Goal: Task Accomplishment & Management: Use online tool/utility

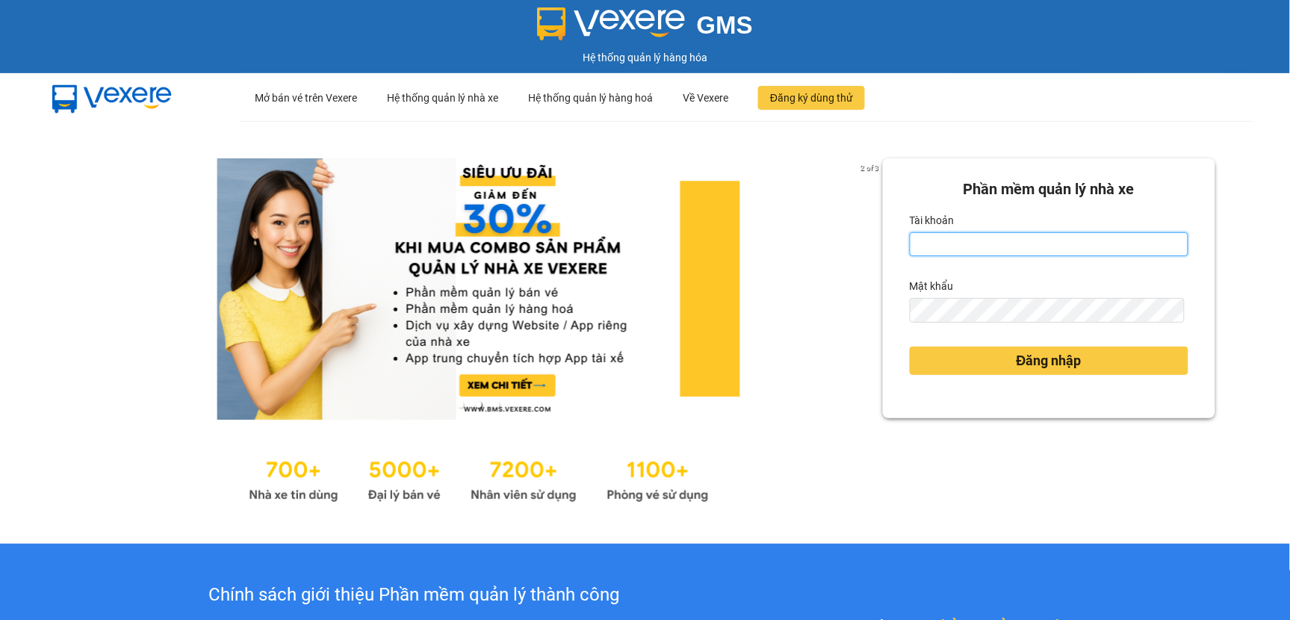
click at [991, 239] on input "Tài khoản" at bounding box center [1049, 244] width 279 height 24
type input "tranvantrieu.duyquy"
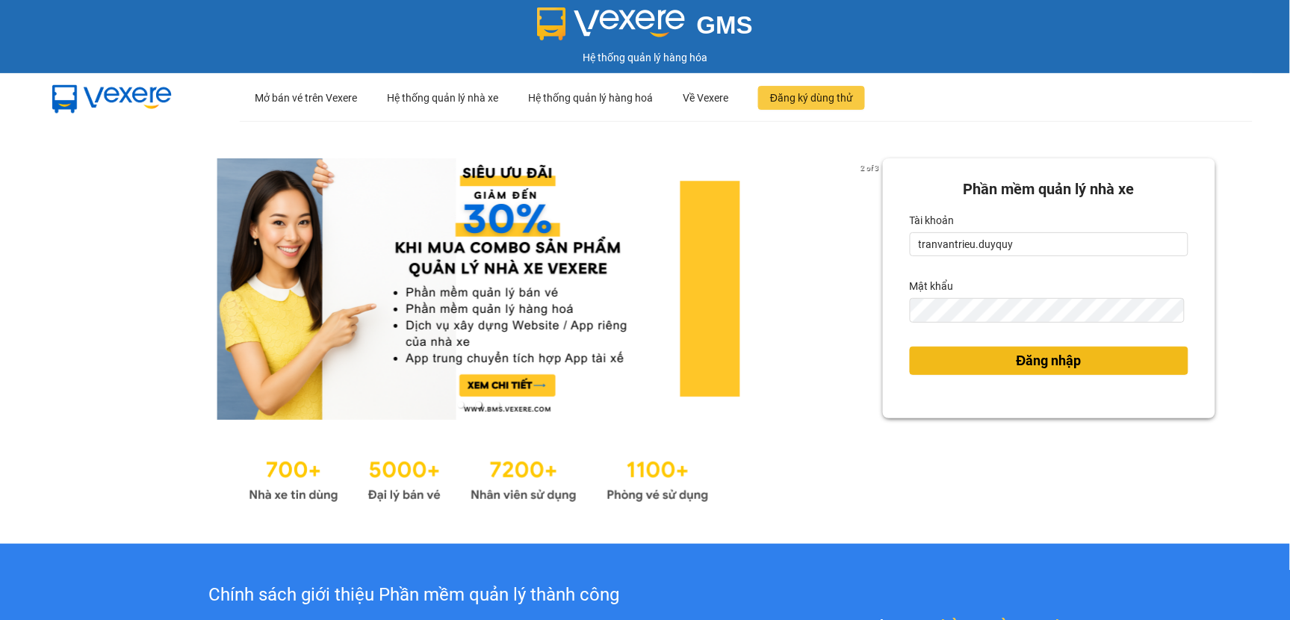
click at [1017, 359] on span "Đăng nhập" at bounding box center [1049, 360] width 65 height 21
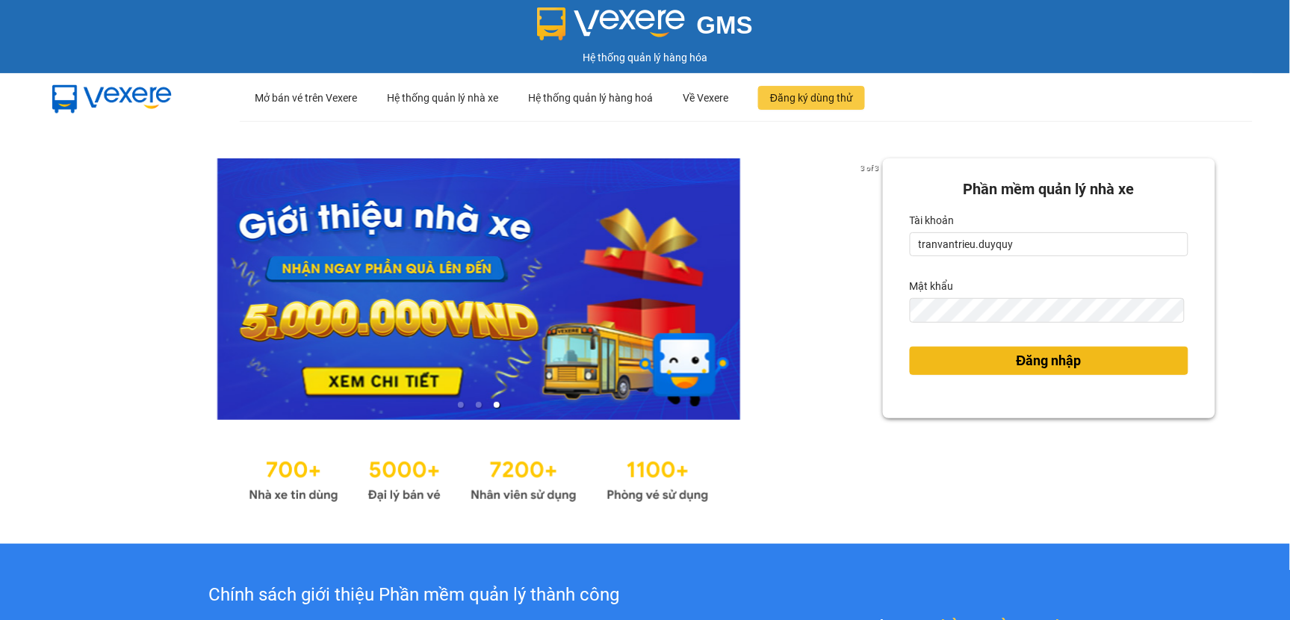
click at [1051, 371] on button "Đăng nhập" at bounding box center [1049, 361] width 279 height 28
click at [1049, 367] on span "Đăng nhập" at bounding box center [1049, 360] width 65 height 21
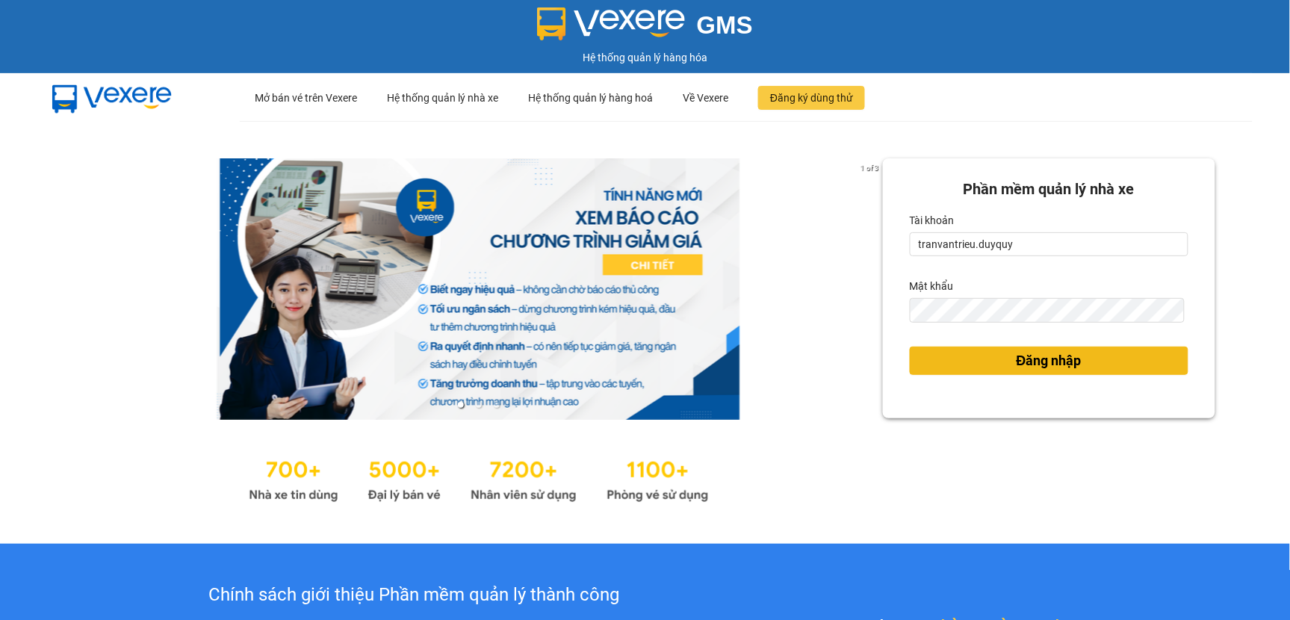
click at [1050, 356] on span "Đăng nhập" at bounding box center [1049, 360] width 65 height 21
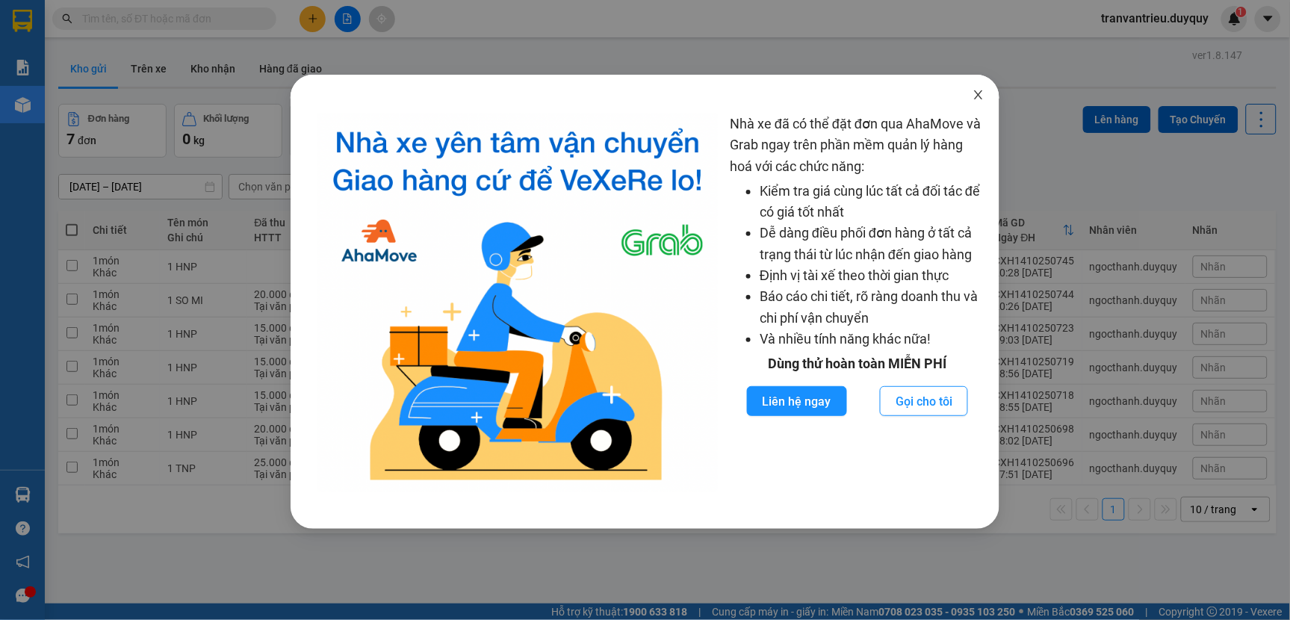
click at [983, 90] on icon "close" at bounding box center [979, 95] width 12 height 12
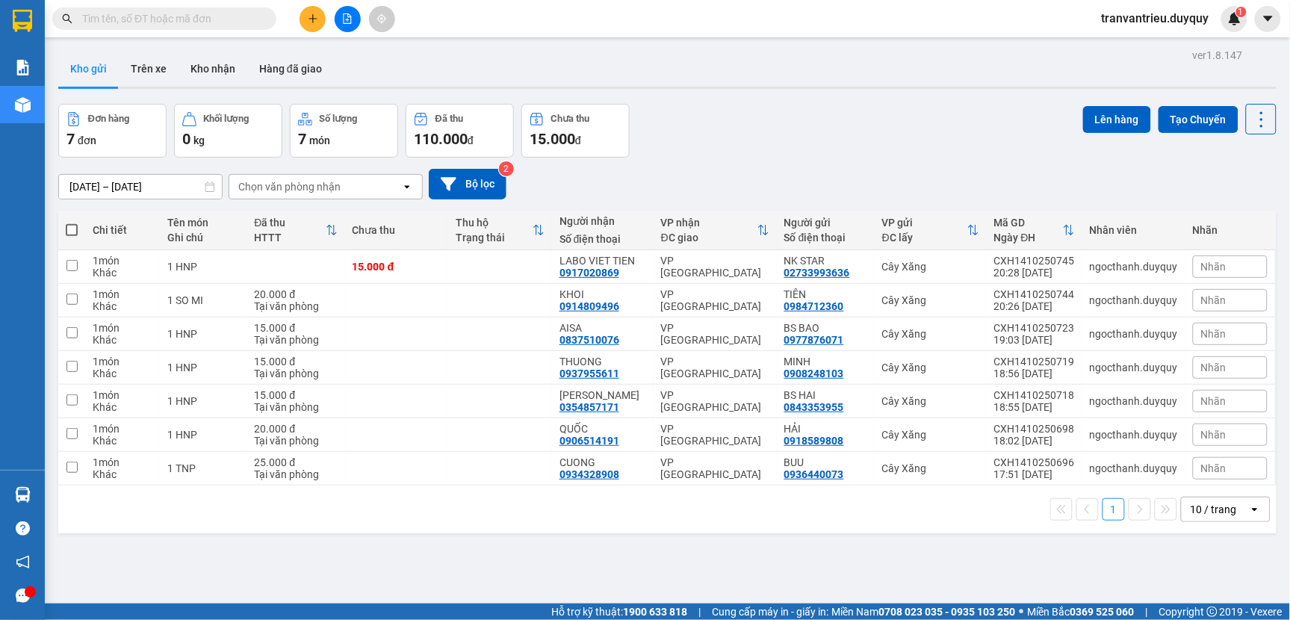
click at [69, 232] on span at bounding box center [72, 230] width 12 height 12
click at [72, 223] on input "checkbox" at bounding box center [72, 223] width 0 height 0
checkbox input "true"
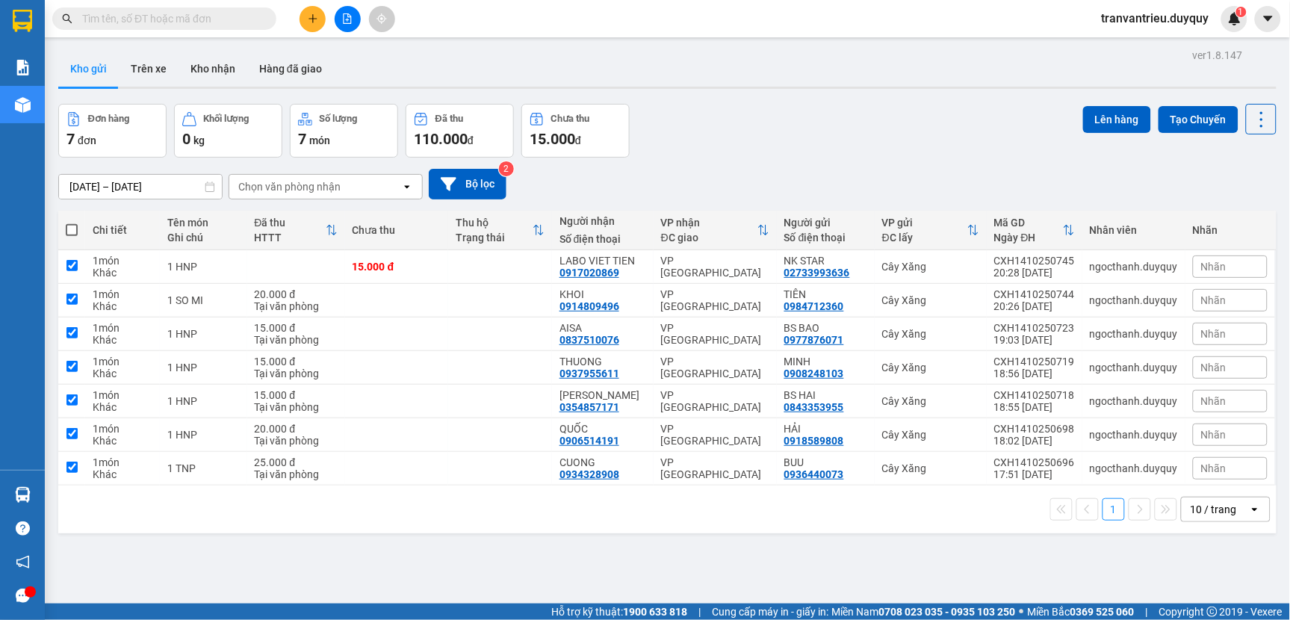
checkbox input "true"
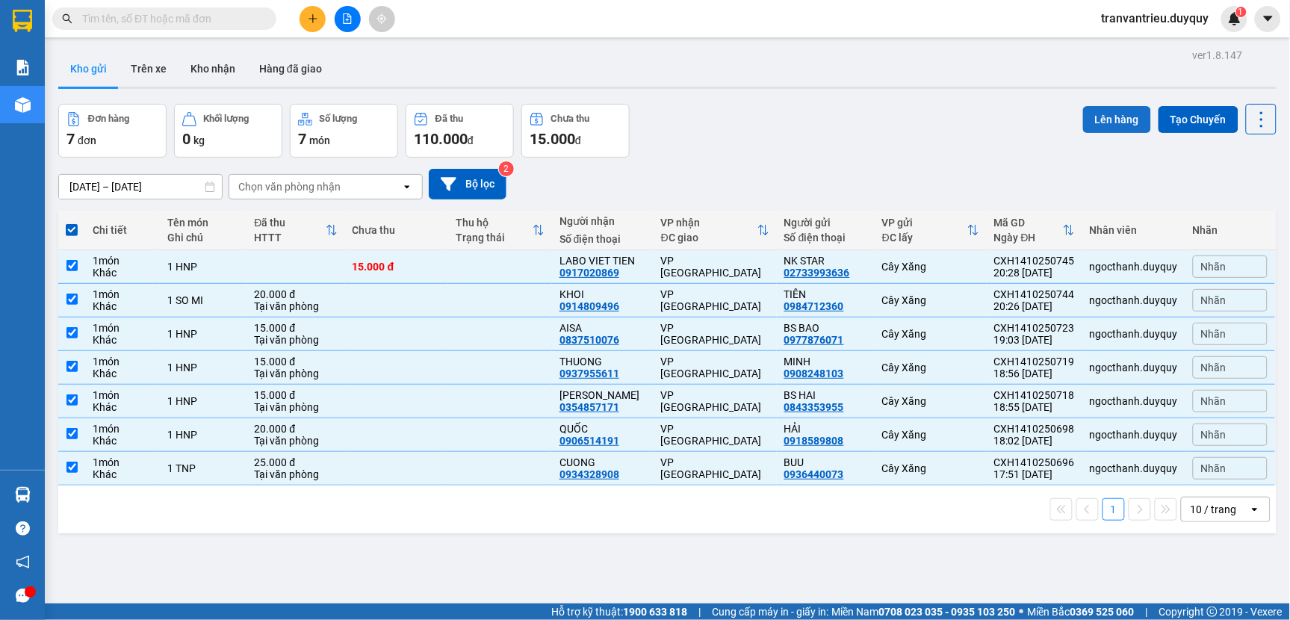
click at [1094, 120] on button "Lên hàng" at bounding box center [1117, 119] width 68 height 27
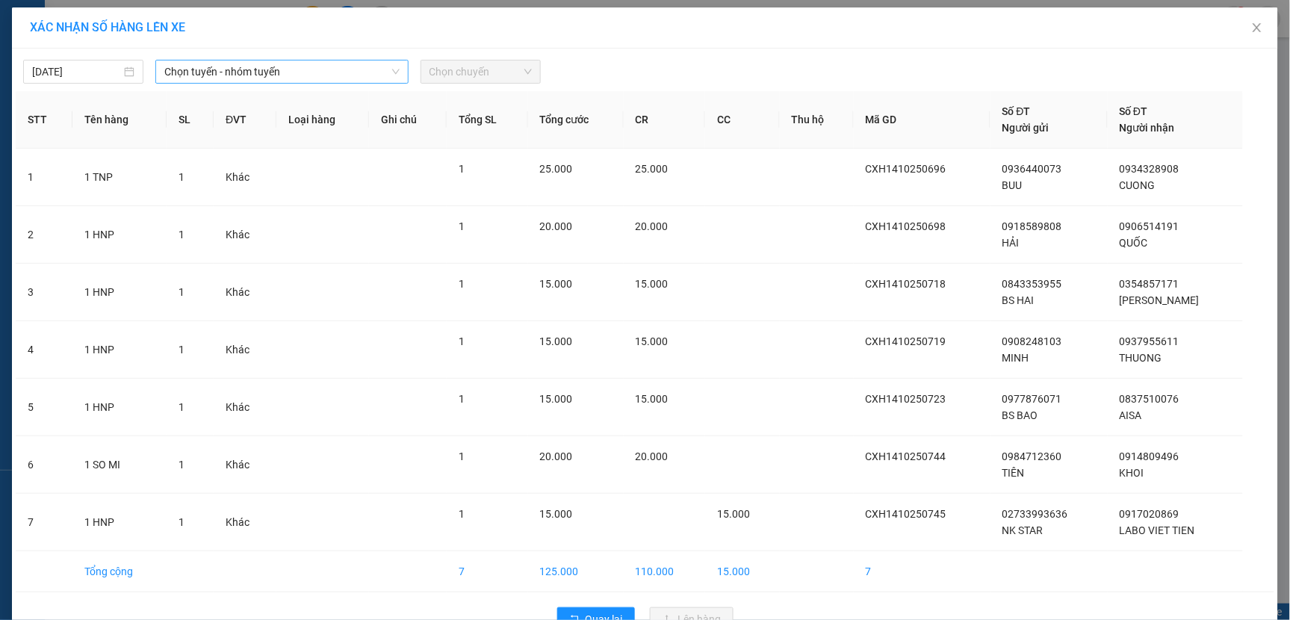
click at [314, 67] on span "Chọn tuyến - nhóm tuyến" at bounding box center [281, 72] width 235 height 22
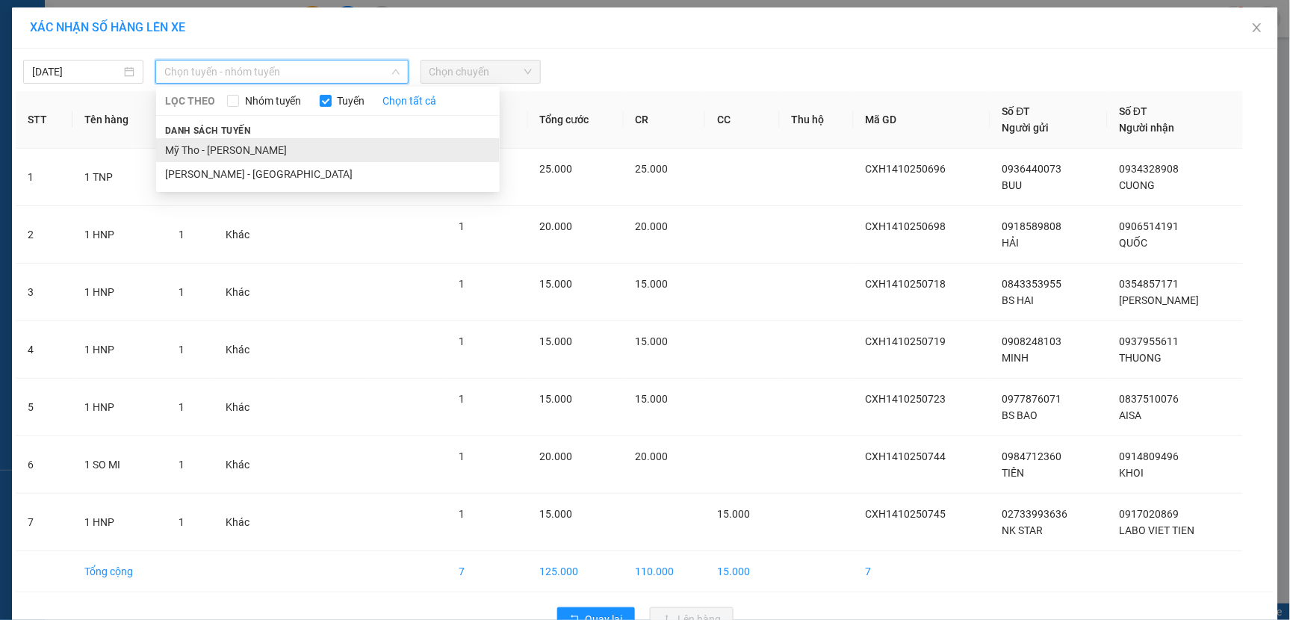
click at [203, 151] on li "Mỹ Tho - [PERSON_NAME]" at bounding box center [328, 150] width 344 height 24
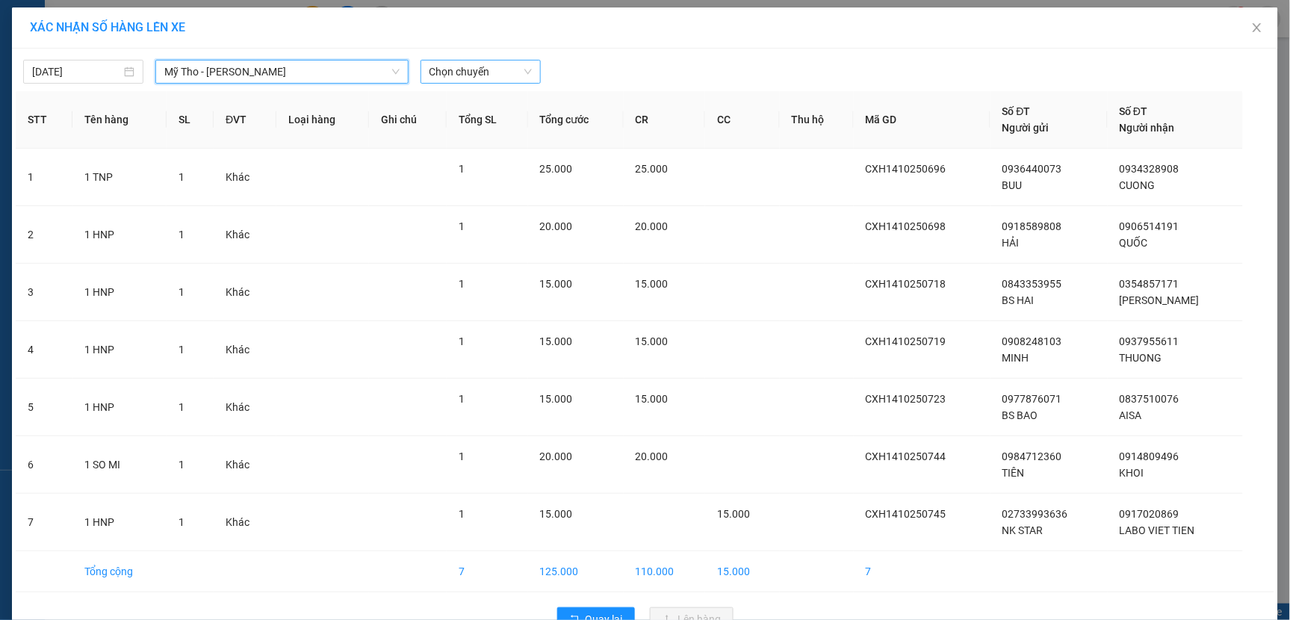
click at [493, 72] on span "Chọn chuyến" at bounding box center [481, 72] width 102 height 22
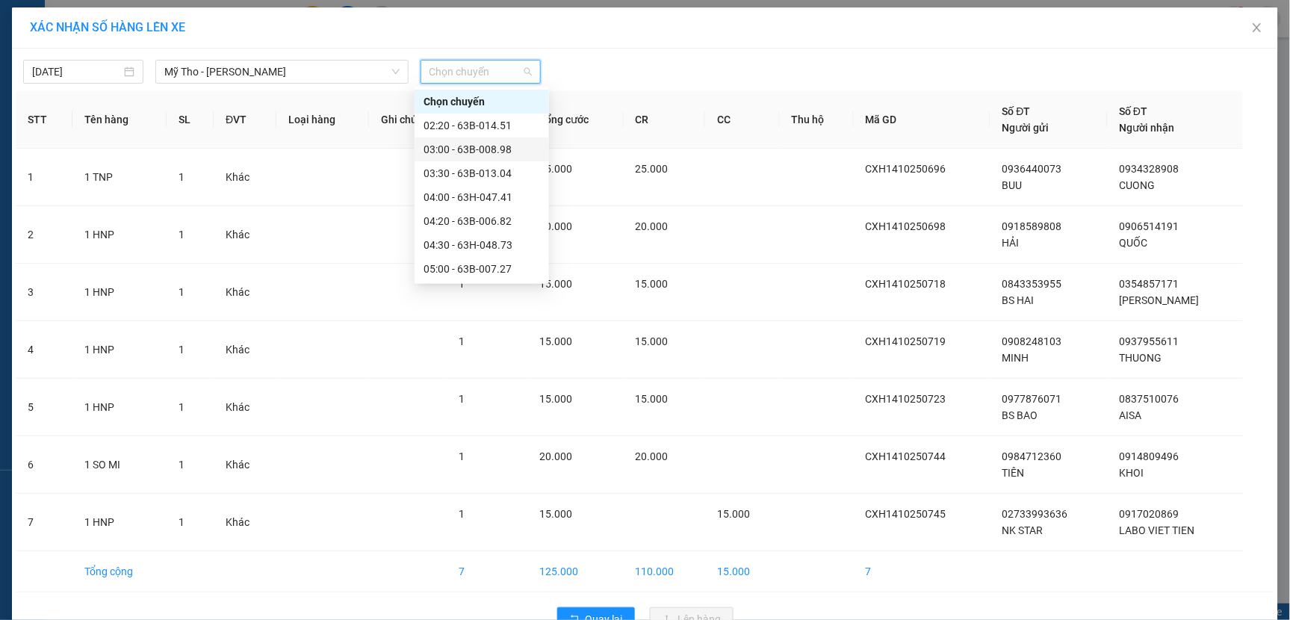
click at [474, 147] on div "03:00 - 63B-008.98" at bounding box center [482, 149] width 117 height 16
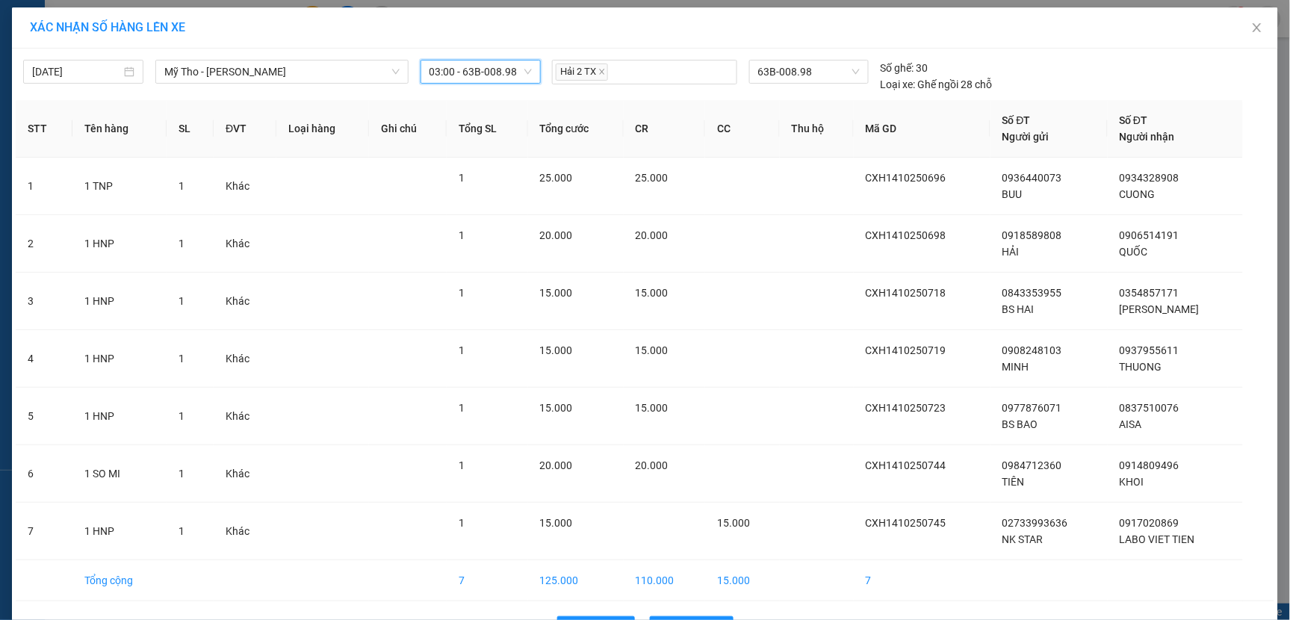
click at [499, 69] on span "03:00 - 63B-008.98" at bounding box center [481, 72] width 102 height 22
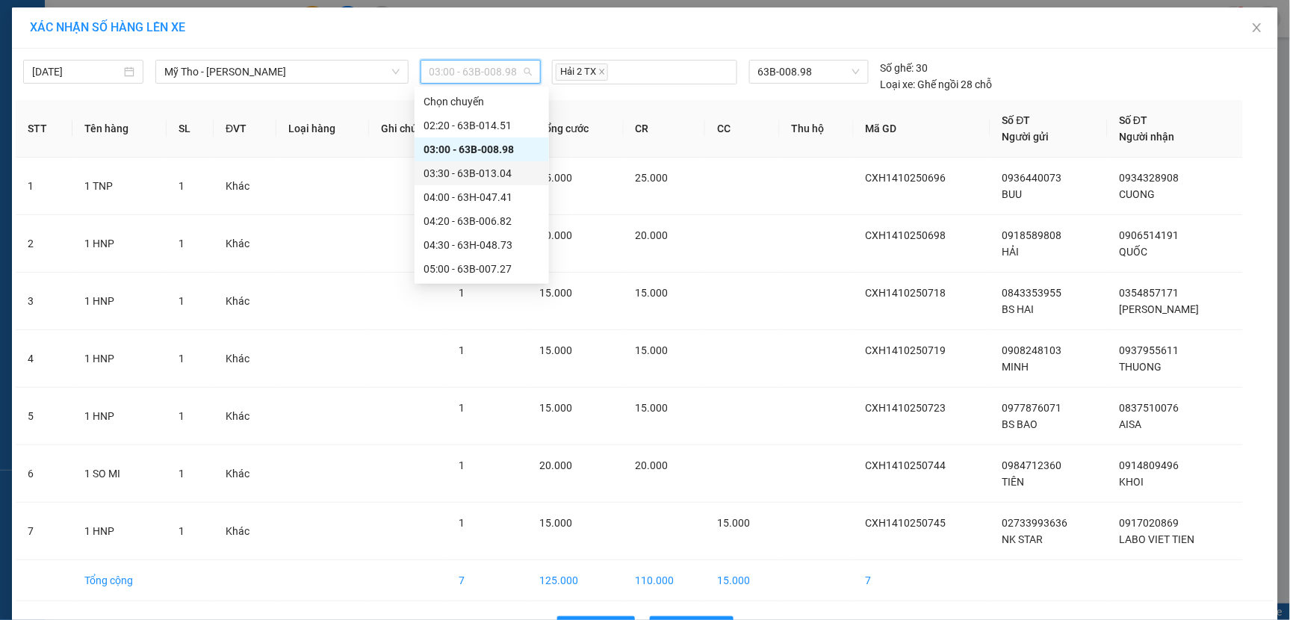
click at [493, 175] on div "03:30 - 63B-013.04" at bounding box center [482, 173] width 117 height 16
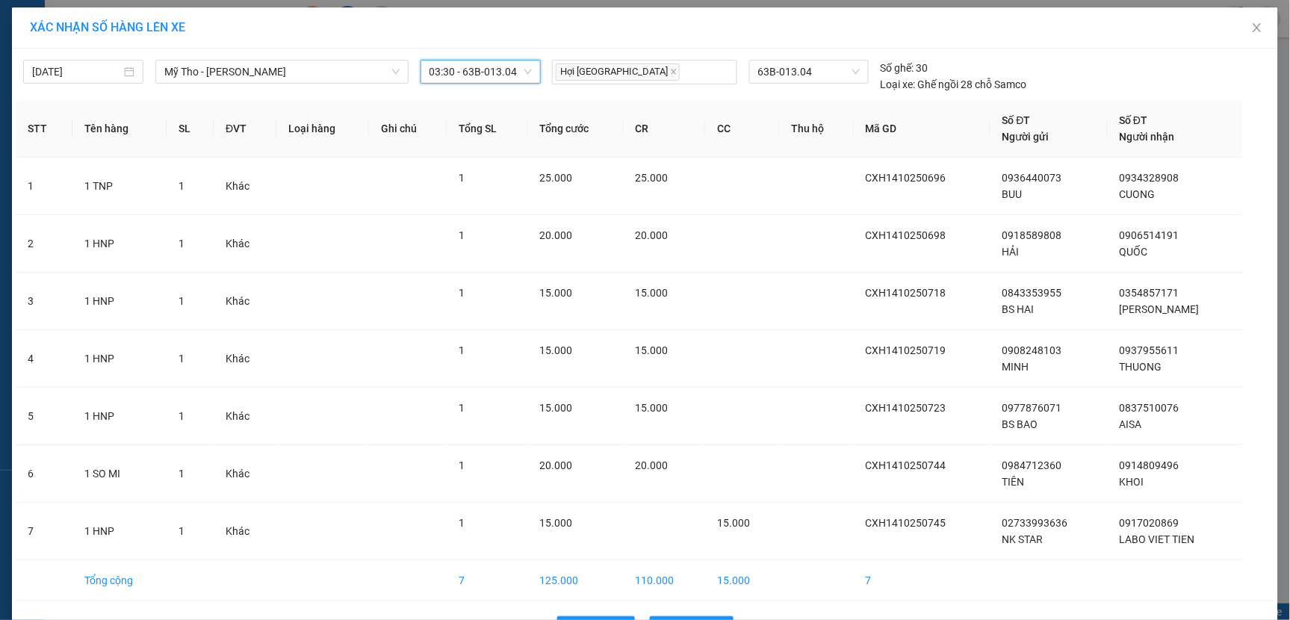
click at [510, 75] on span "03:30 - 63B-013.04" at bounding box center [481, 72] width 102 height 22
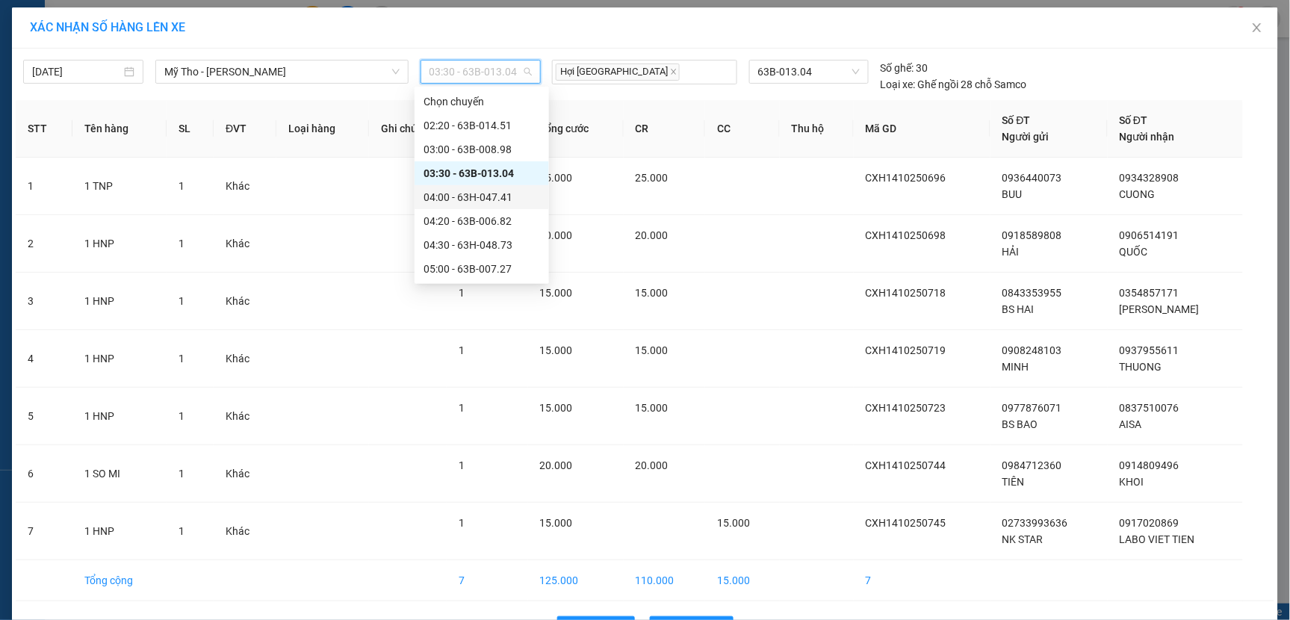
click at [463, 196] on div "04:00 - 63H-047.41" at bounding box center [482, 197] width 117 height 16
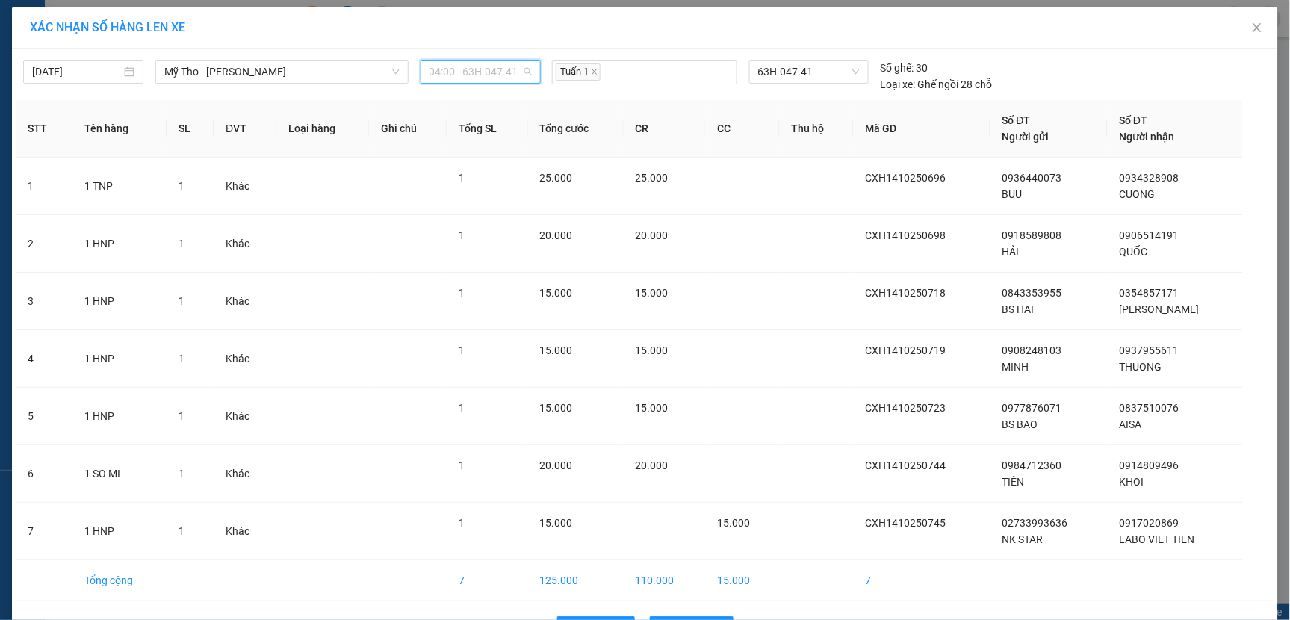
click at [506, 67] on span "04:00 - 63H-047.41" at bounding box center [481, 72] width 102 height 22
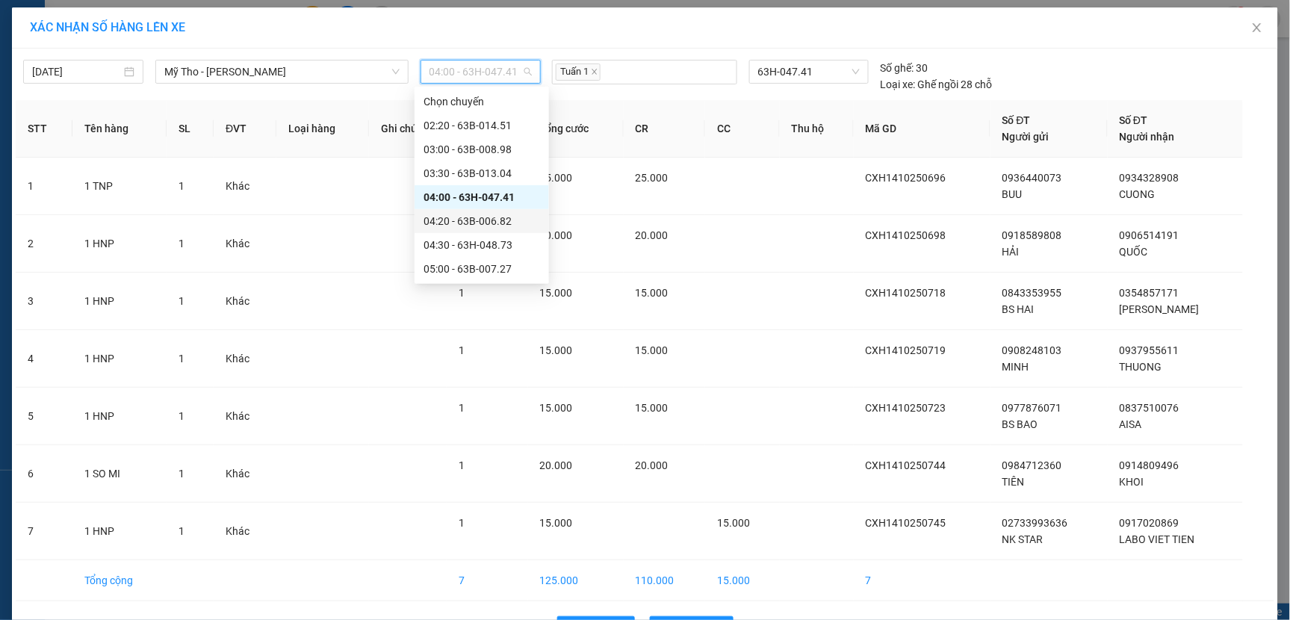
click at [463, 220] on div "04:20 - 63B-006.82" at bounding box center [482, 221] width 117 height 16
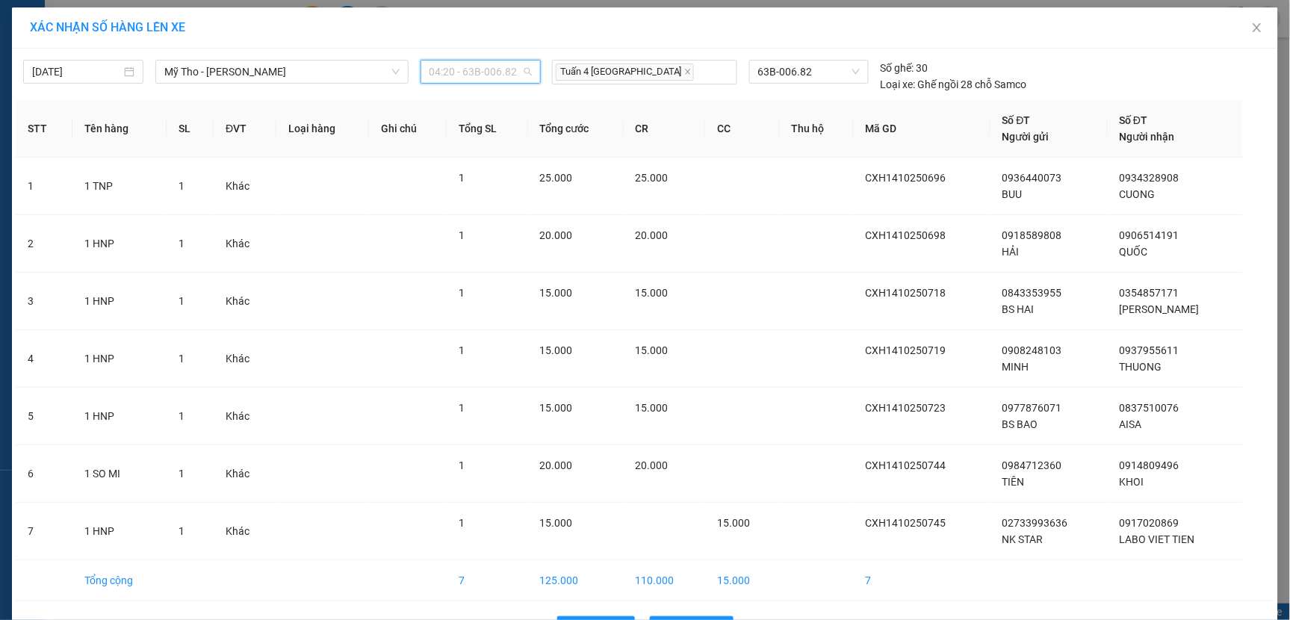
click at [512, 75] on span "04:20 - 63B-006.82" at bounding box center [481, 72] width 102 height 22
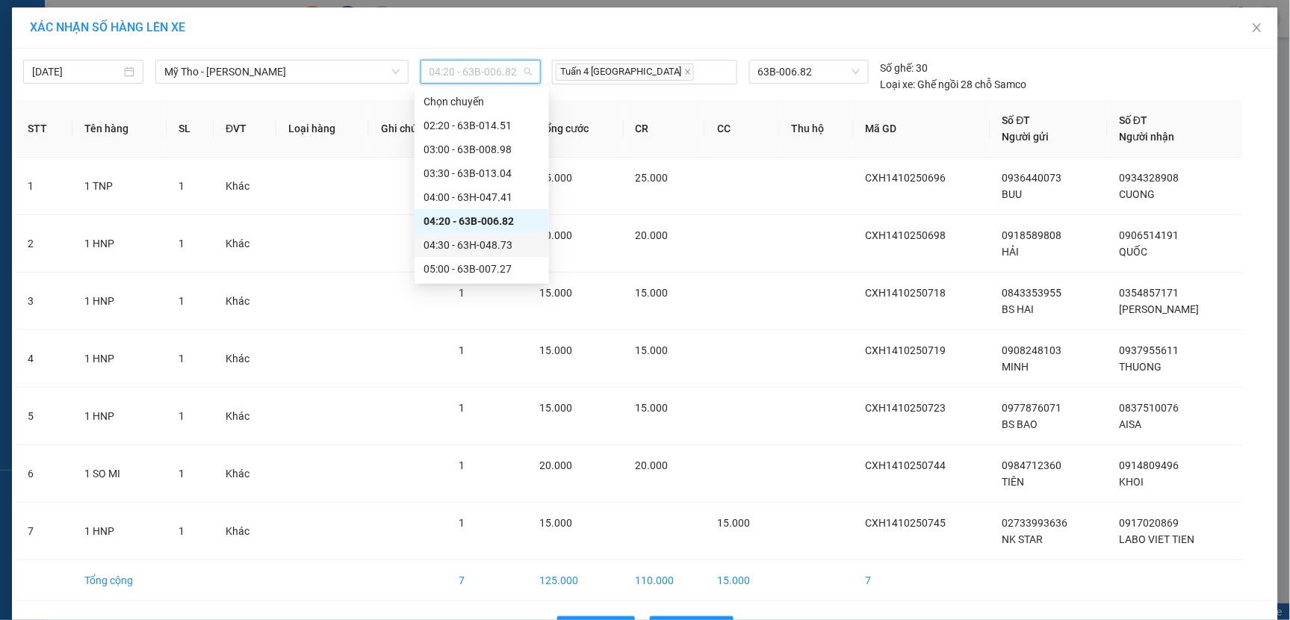
click at [473, 244] on div "04:30 - 63H-048.73" at bounding box center [482, 245] width 117 height 16
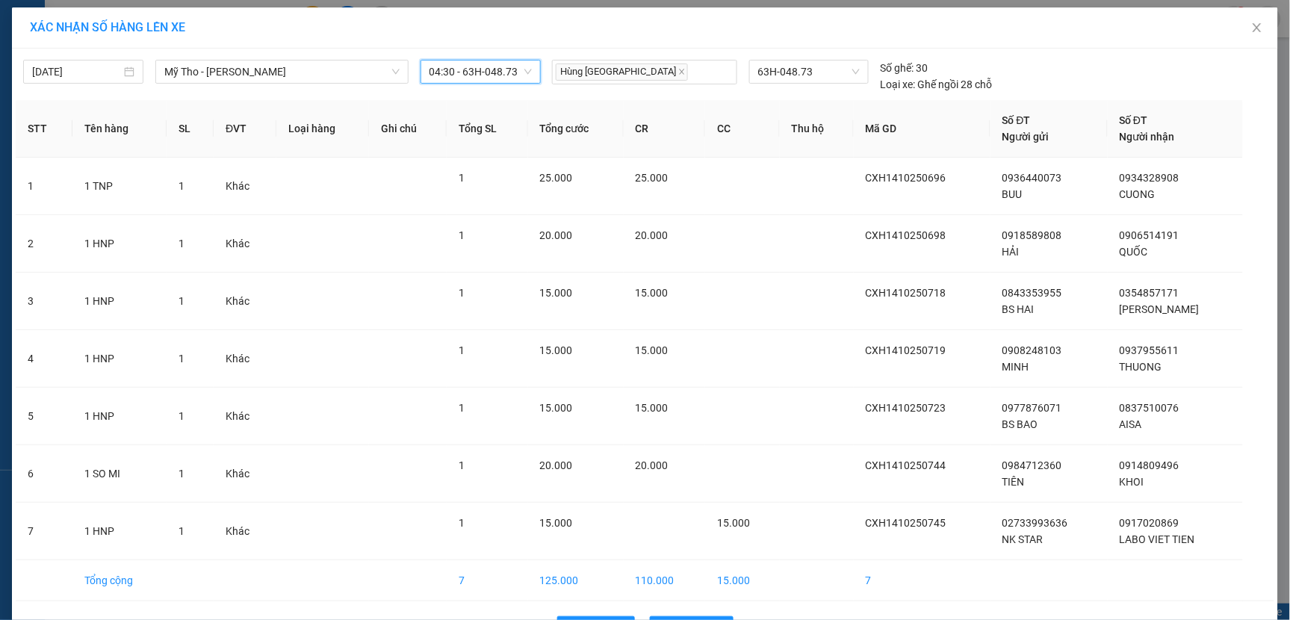
click at [512, 72] on span "04:30 - 63H-048.73" at bounding box center [481, 72] width 102 height 22
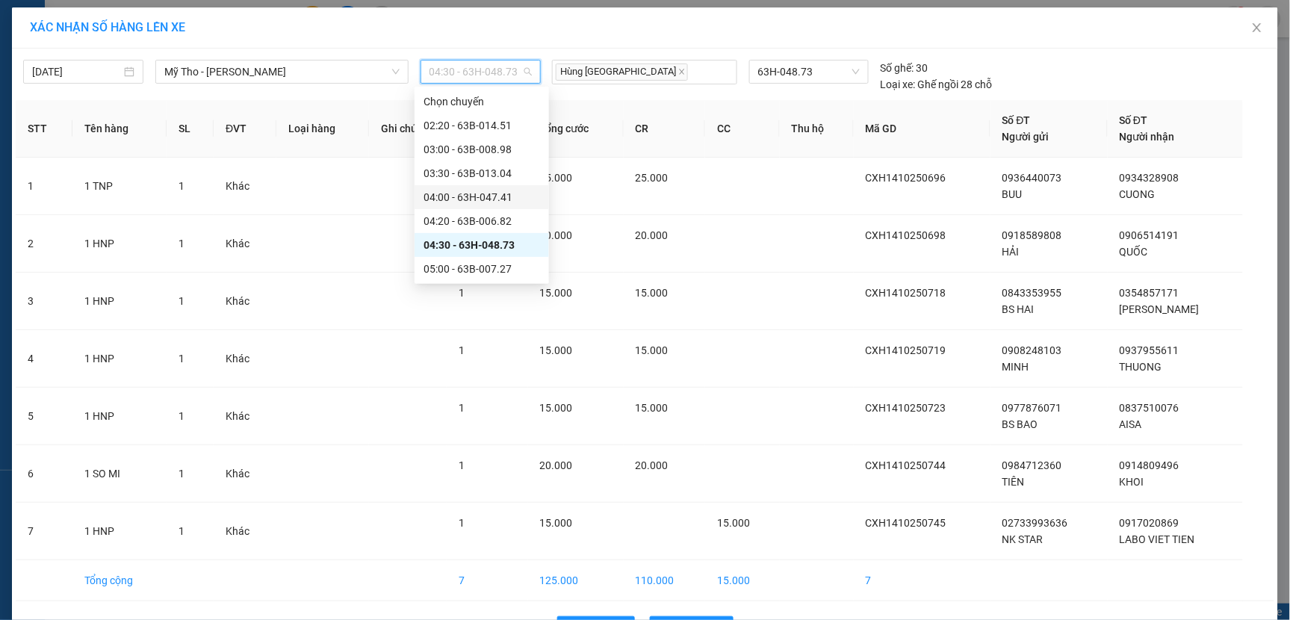
scroll to position [83, 0]
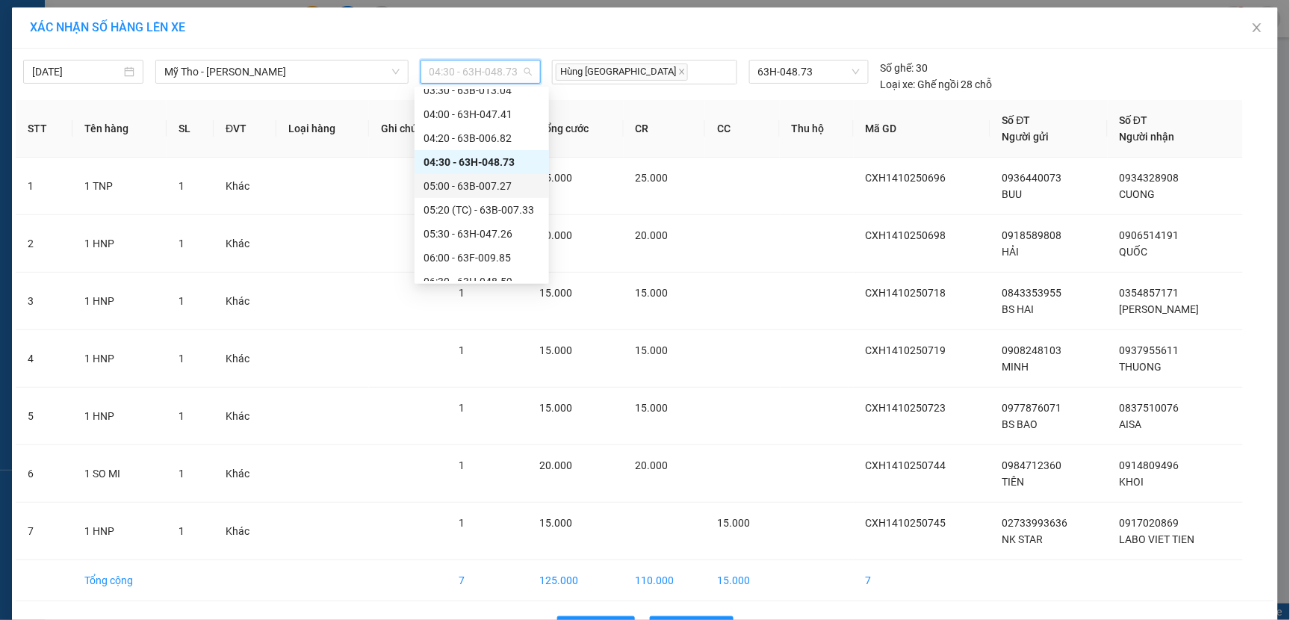
click at [475, 183] on div "05:00 - 63B-007.27" at bounding box center [482, 186] width 117 height 16
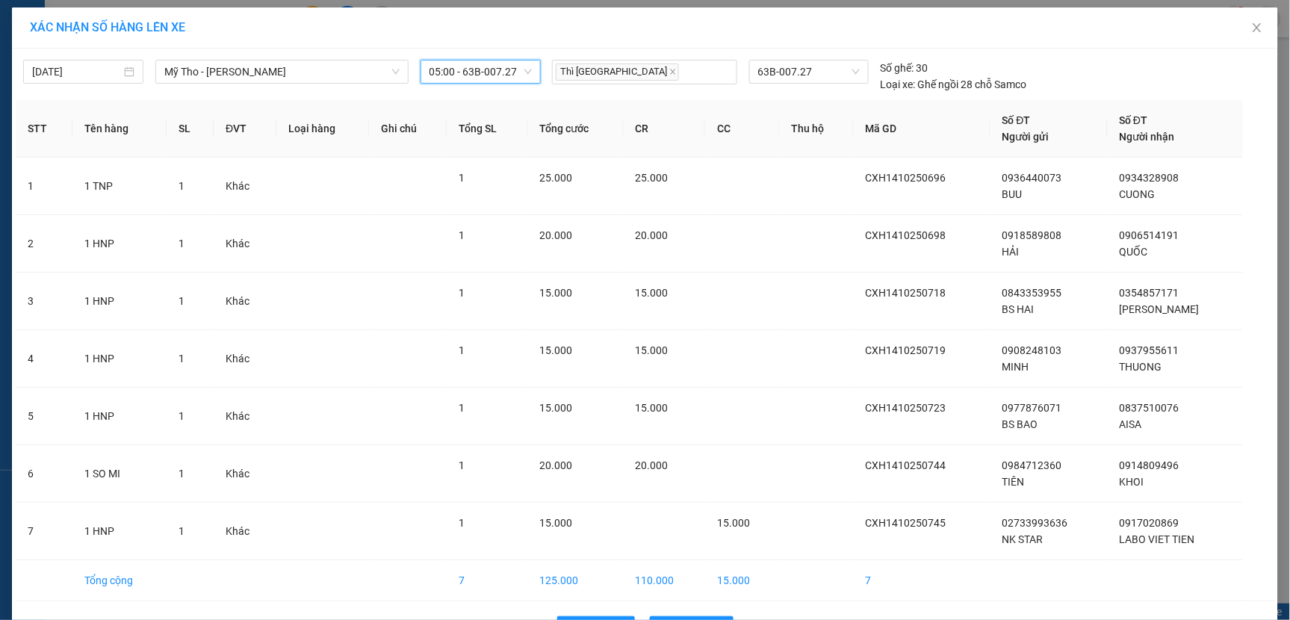
click at [518, 69] on span "05:00 - 63B-007.27" at bounding box center [481, 72] width 102 height 22
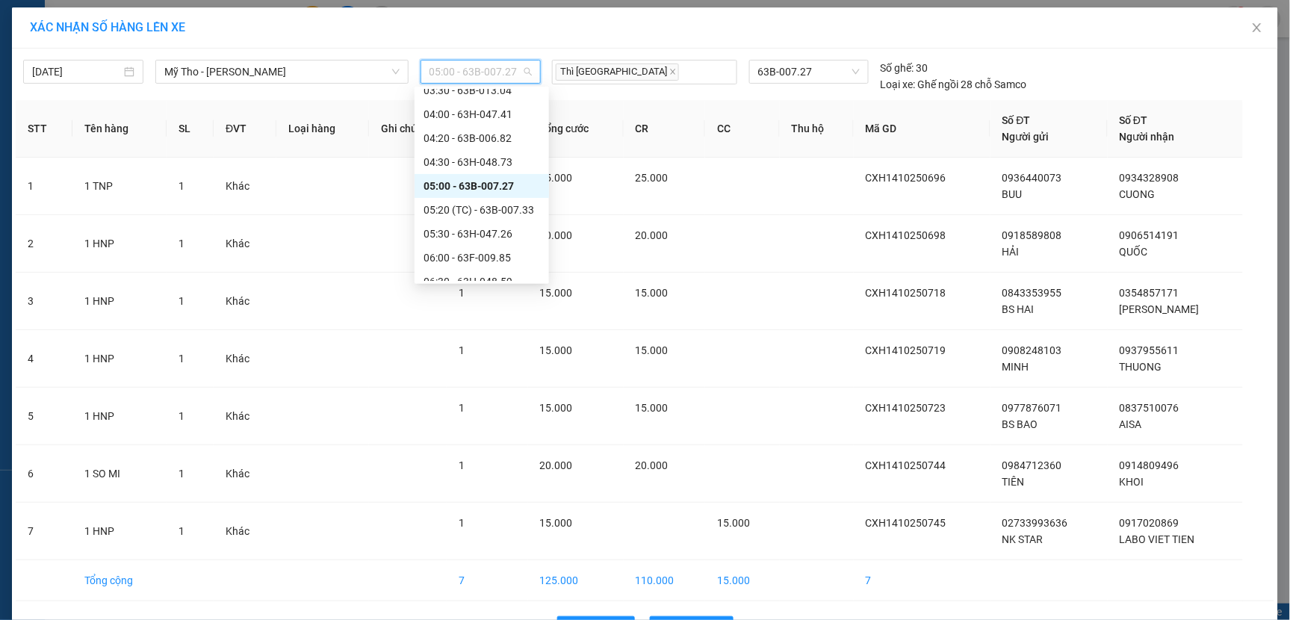
click at [480, 185] on div "05:00 - 63B-007.27" at bounding box center [482, 186] width 117 height 16
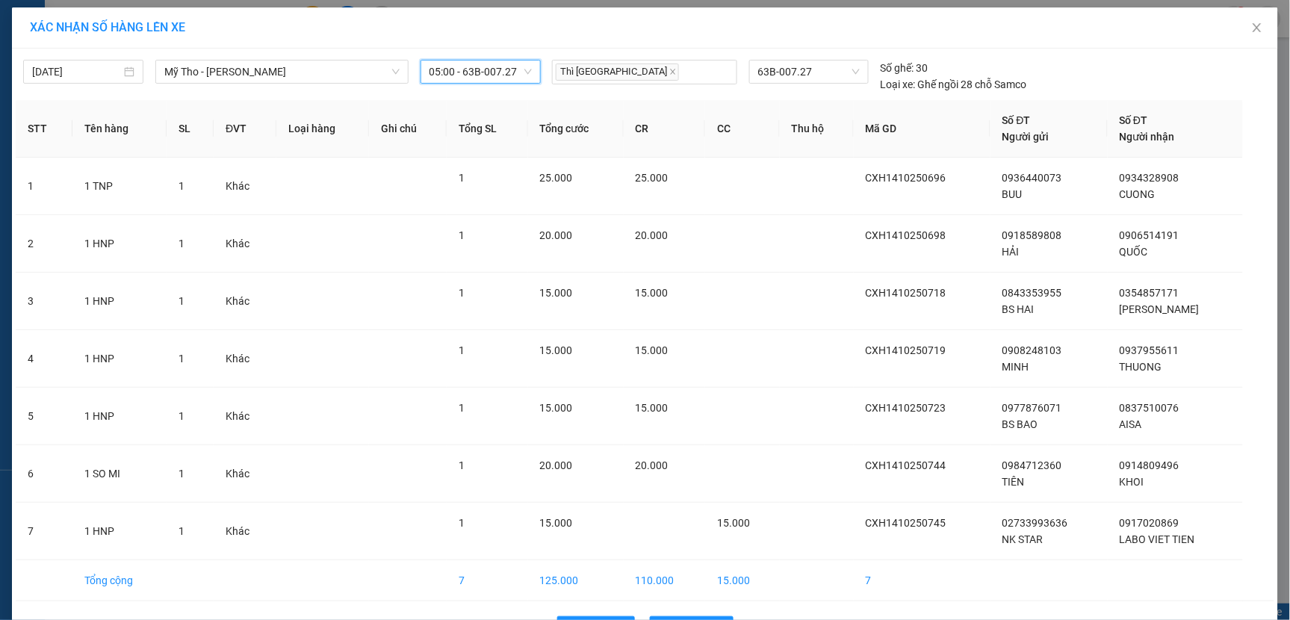
click at [512, 63] on span "05:00 - 63B-007.27" at bounding box center [481, 72] width 102 height 22
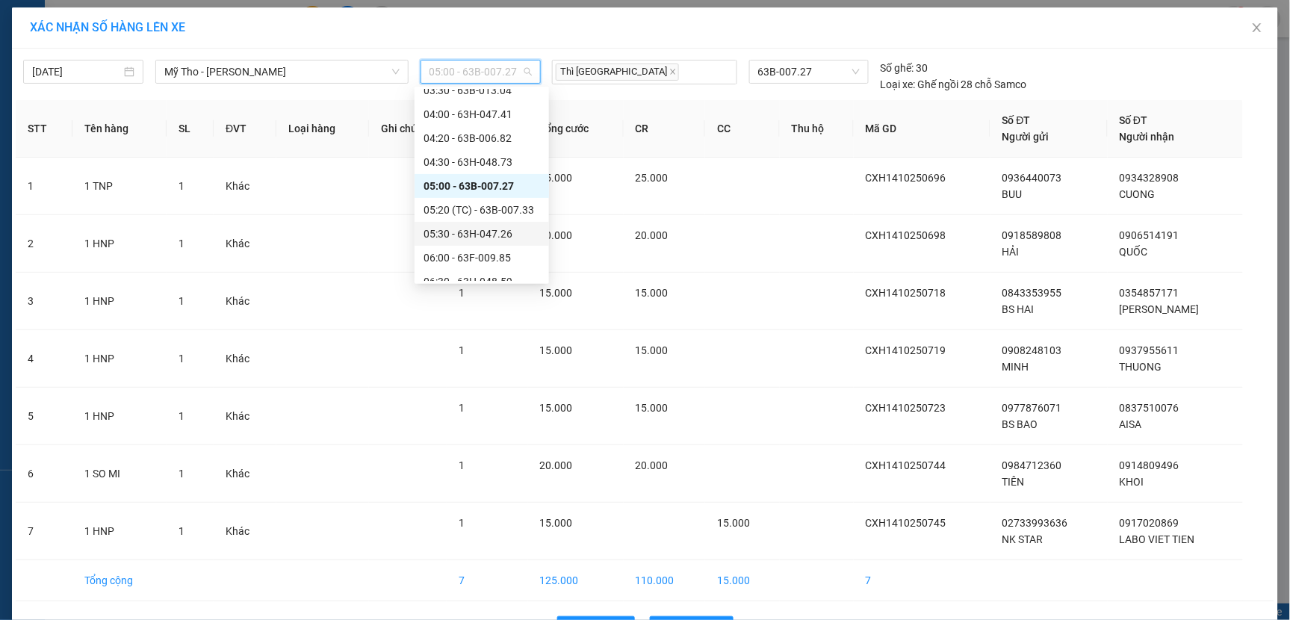
click at [475, 230] on div "05:30 - 63H-047.26" at bounding box center [482, 234] width 117 height 16
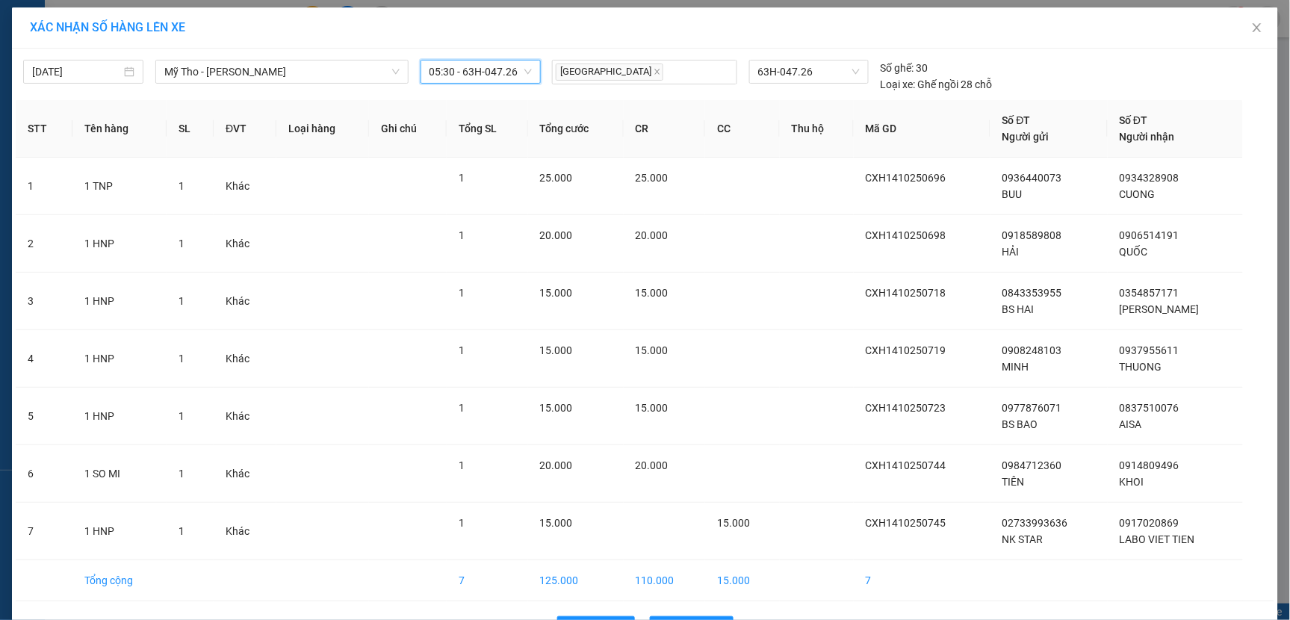
click at [517, 72] on span "05:30 - 63H-047.26" at bounding box center [481, 72] width 102 height 22
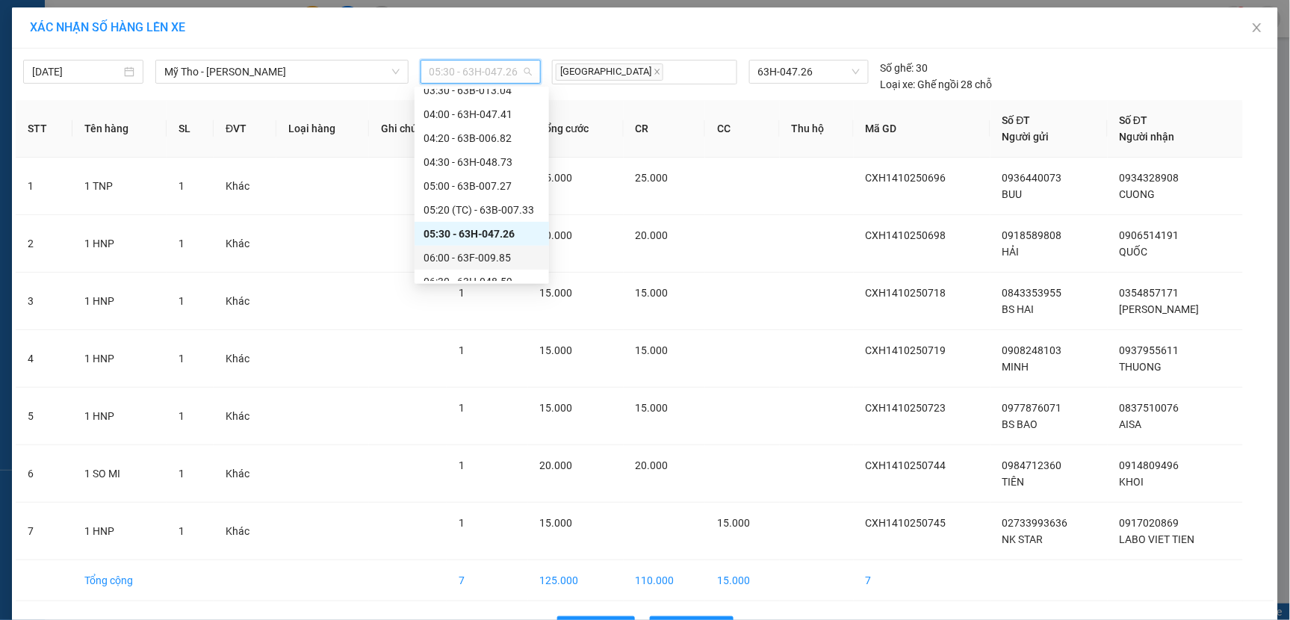
click at [487, 255] on div "06:00 - 63F-009.85" at bounding box center [482, 258] width 117 height 16
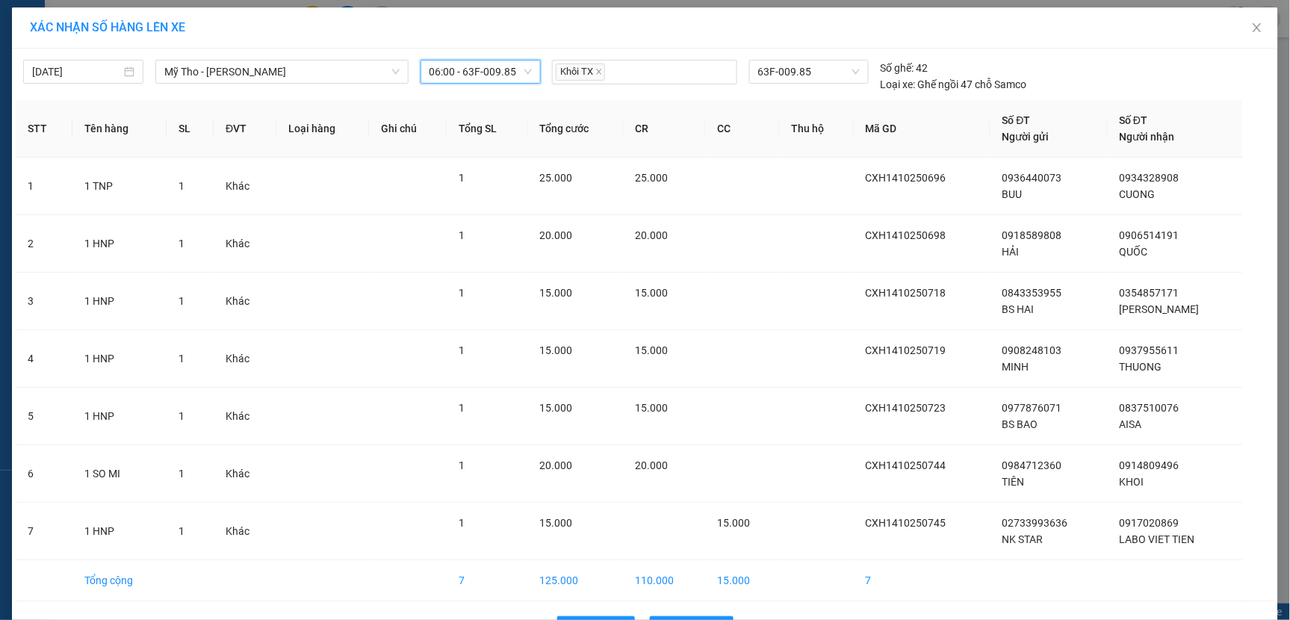
click at [521, 67] on span "06:00 - 63F-009.85" at bounding box center [481, 72] width 102 height 22
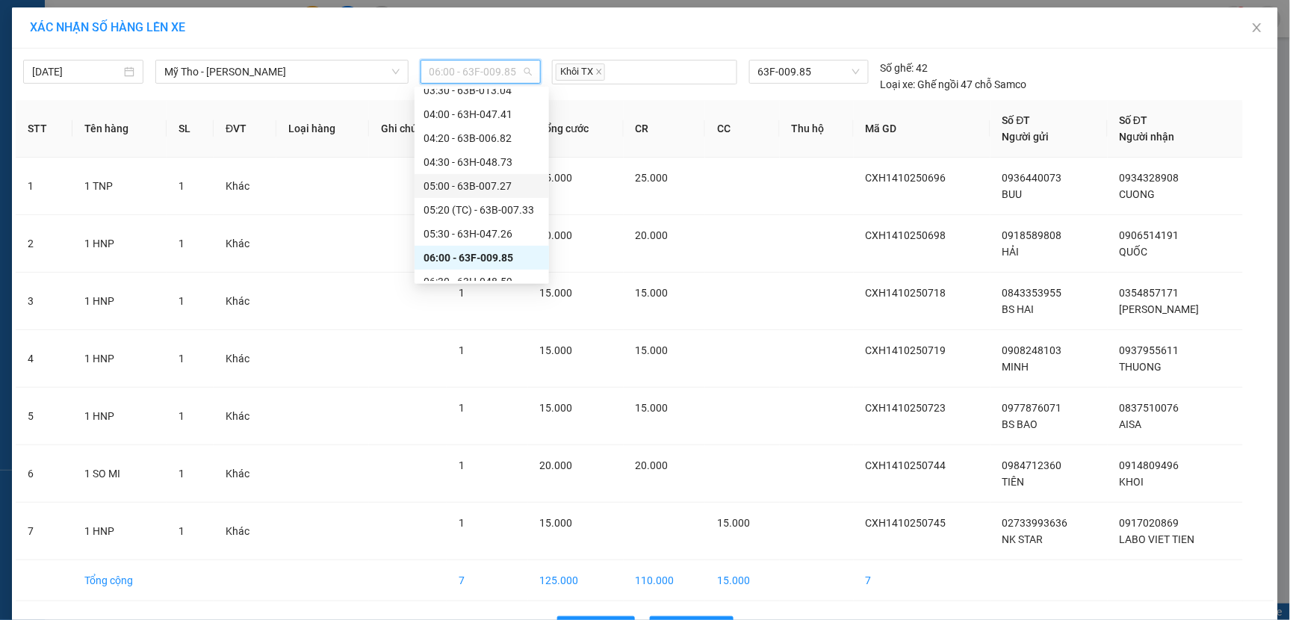
scroll to position [249, 0]
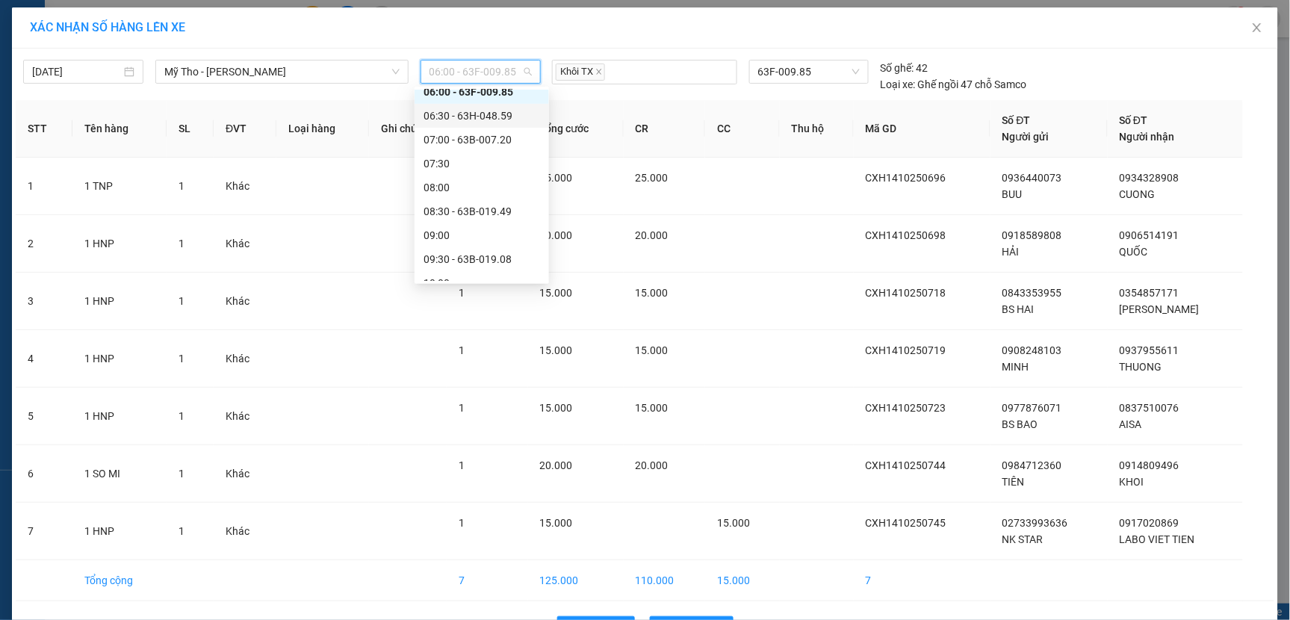
click at [486, 117] on div "06:30 - 63H-048.59" at bounding box center [482, 116] width 117 height 16
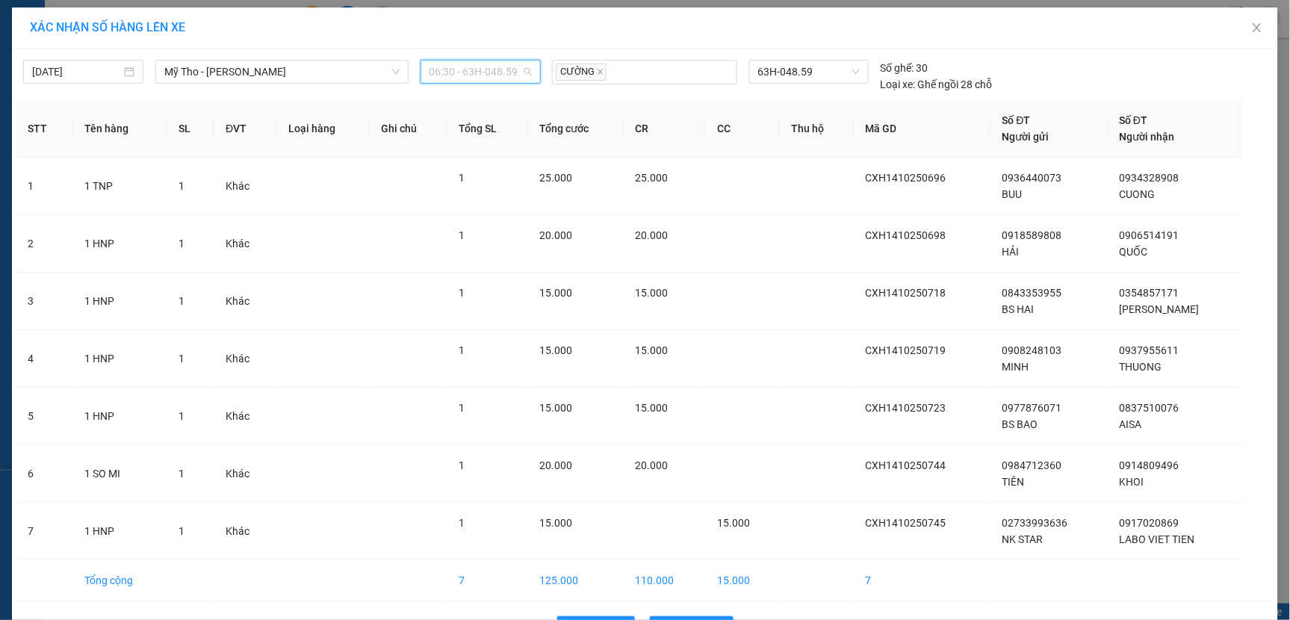
click at [514, 67] on span "06:30 - 63H-048.59" at bounding box center [481, 72] width 102 height 22
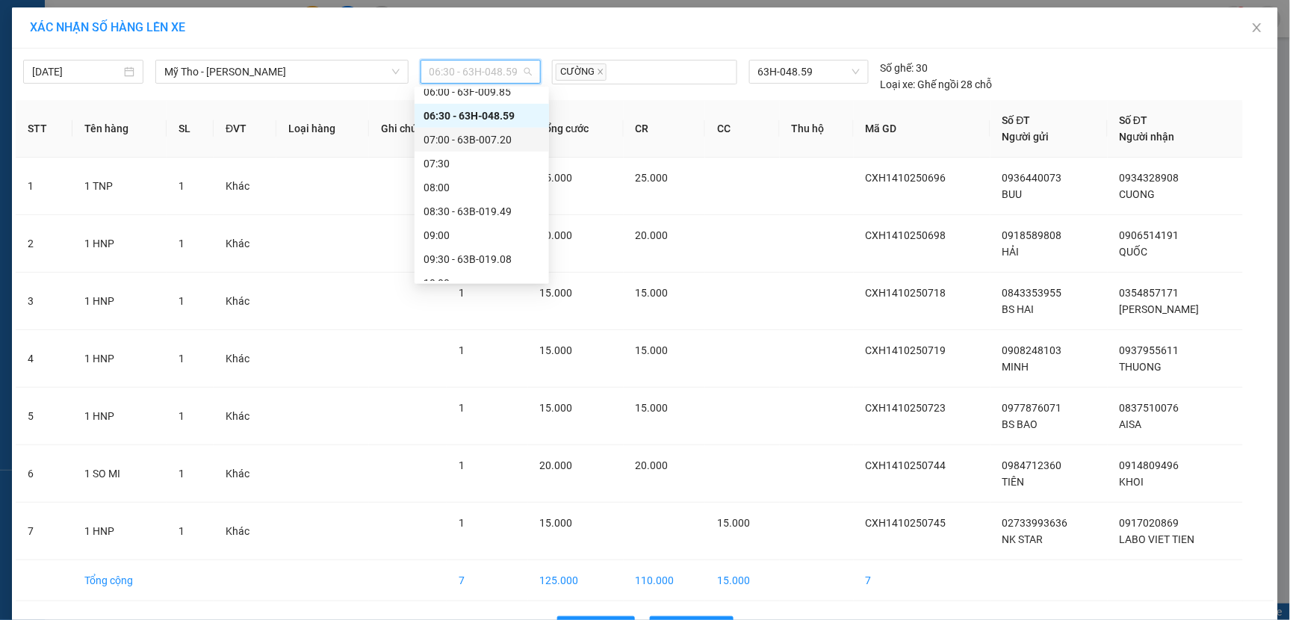
click at [482, 142] on div "07:00 - 63B-007.20" at bounding box center [482, 139] width 117 height 16
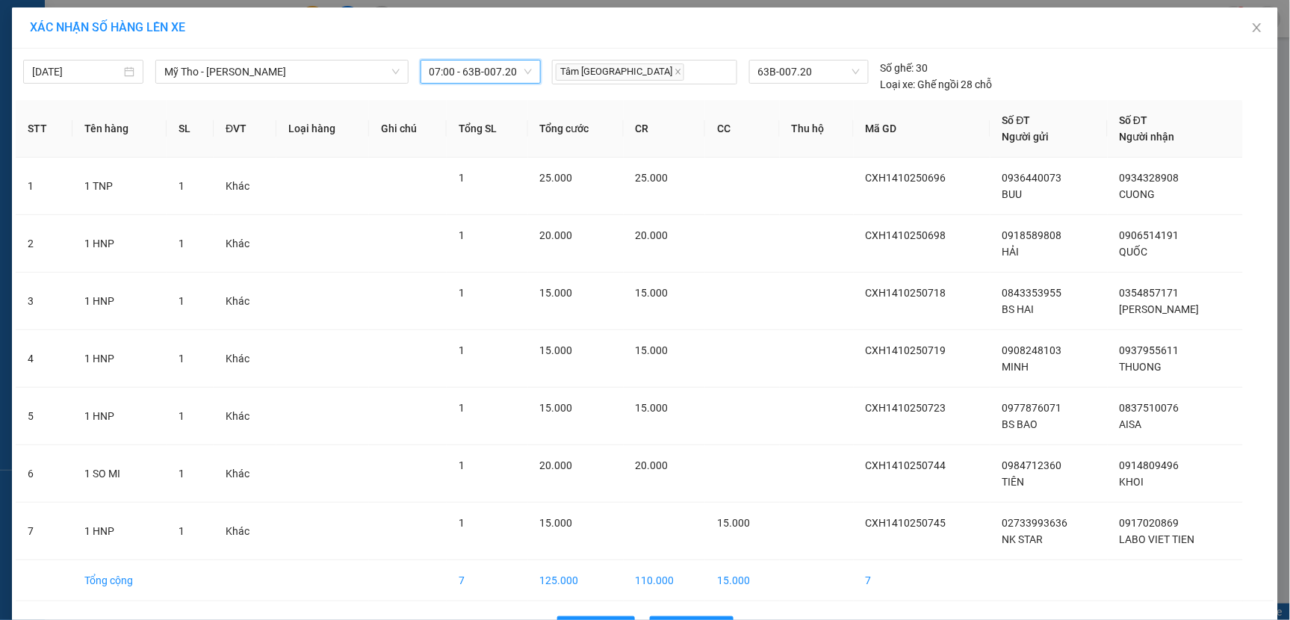
click at [513, 68] on span "07:00 - 63B-007.20" at bounding box center [481, 72] width 102 height 22
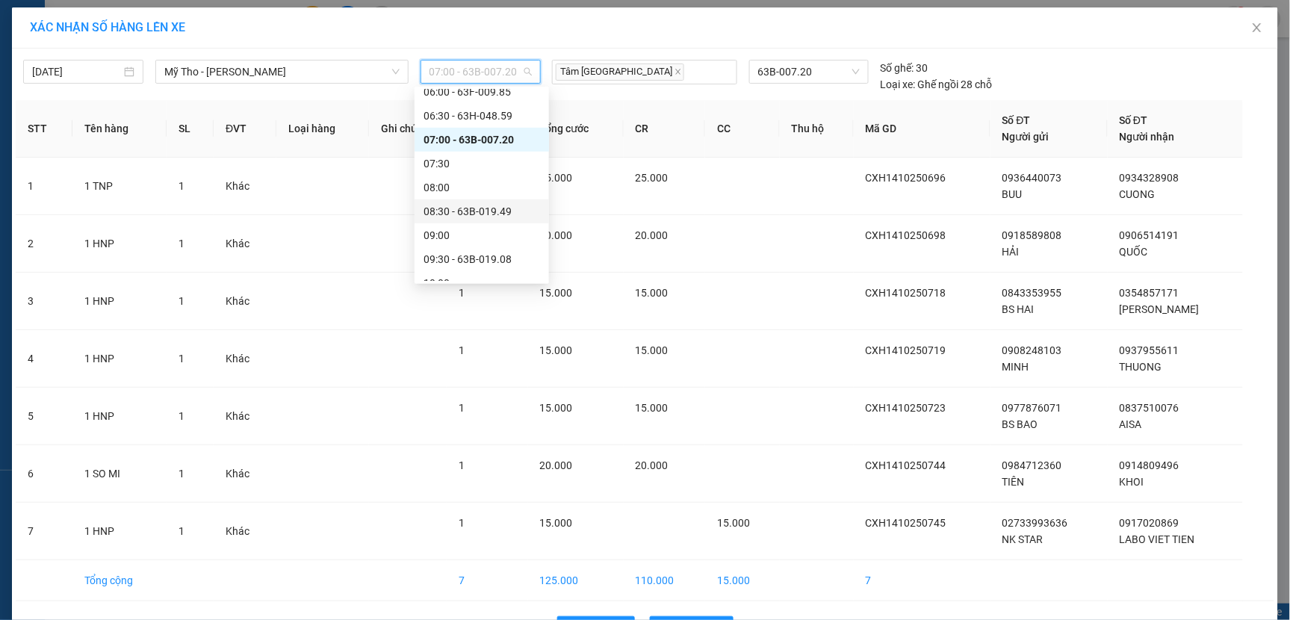
click at [471, 203] on div "08:30 - 63B-019.49" at bounding box center [482, 211] width 117 height 16
drag, startPoint x: 511, startPoint y: 72, endPoint x: 506, endPoint y: 98, distance: 25.8
click at [509, 83] on div "08:30 - 63B-019.49" at bounding box center [481, 72] width 120 height 24
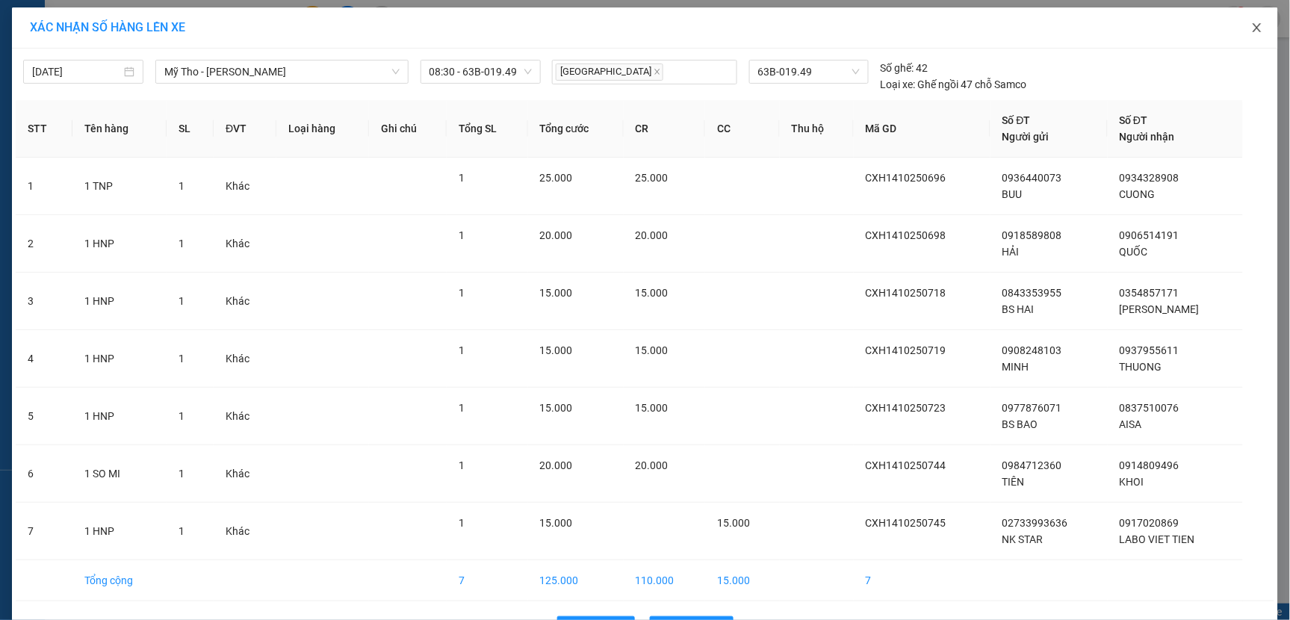
click at [1251, 28] on icon "close" at bounding box center [1257, 28] width 12 height 12
